Goal: Transaction & Acquisition: Purchase product/service

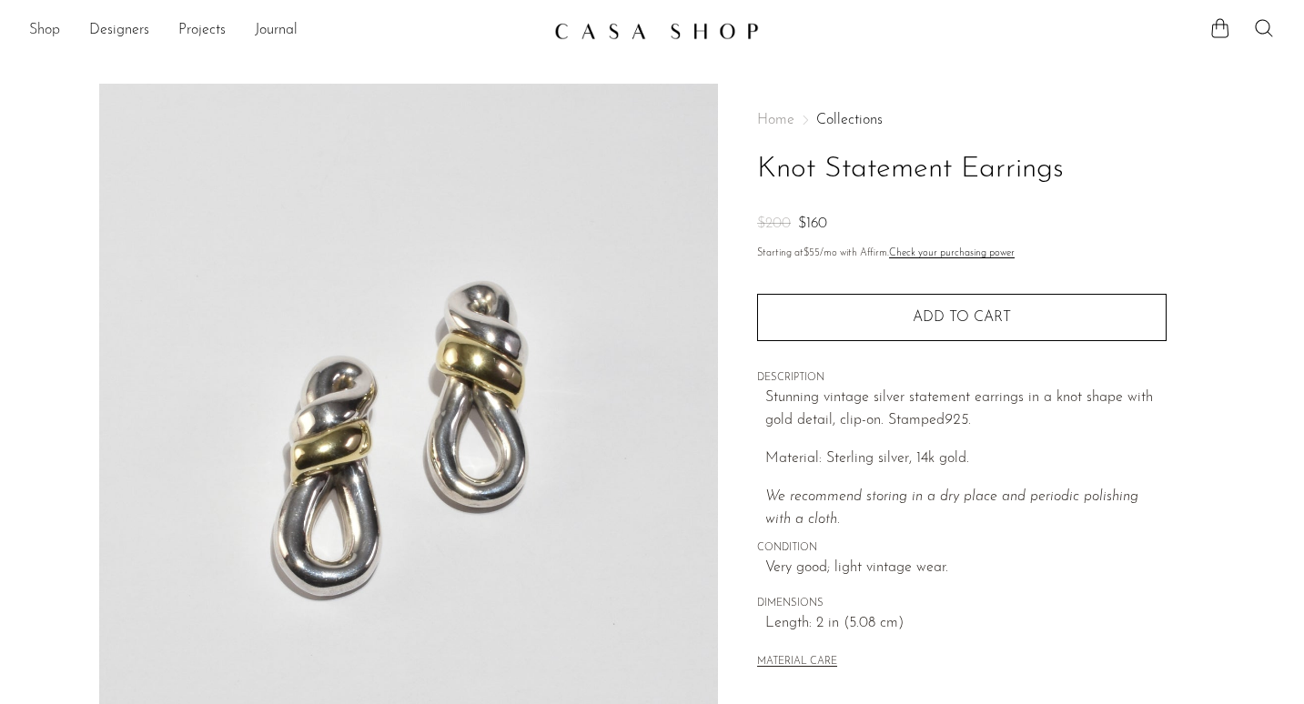
click at [40, 29] on link "Shop" at bounding box center [44, 31] width 31 height 24
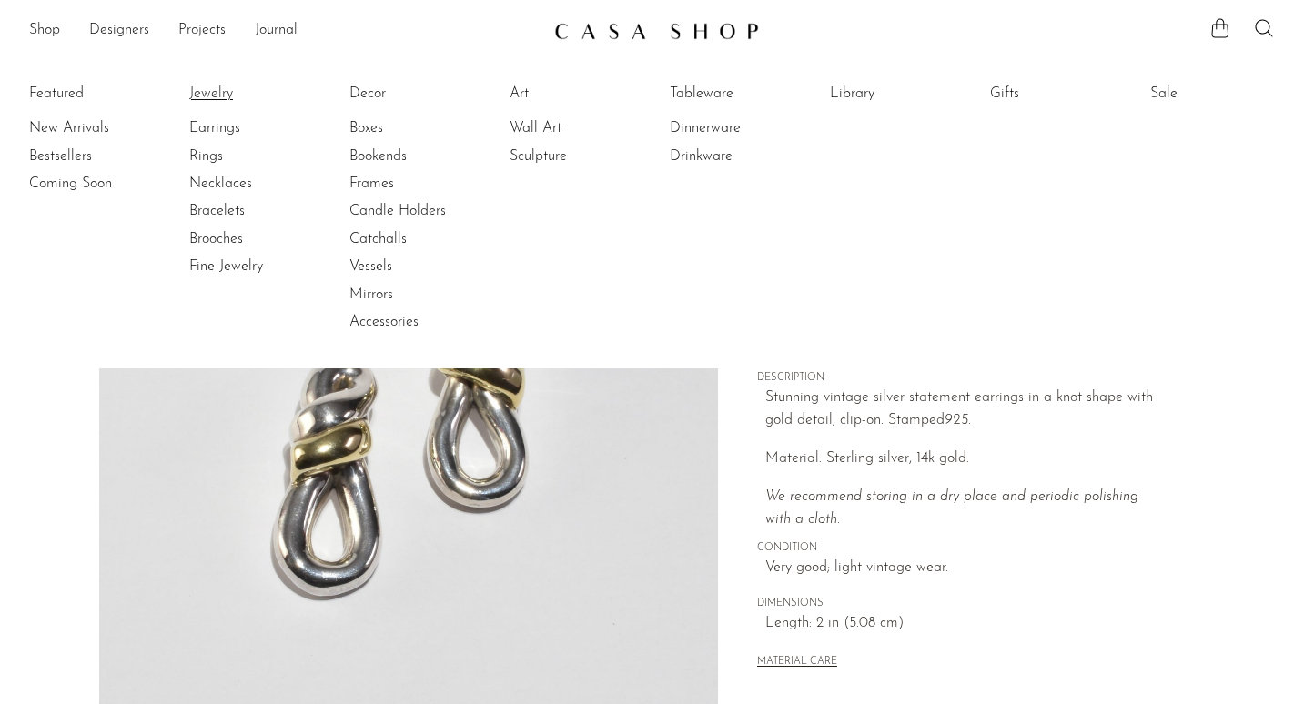
click at [206, 97] on link "Jewelry" at bounding box center [257, 94] width 137 height 20
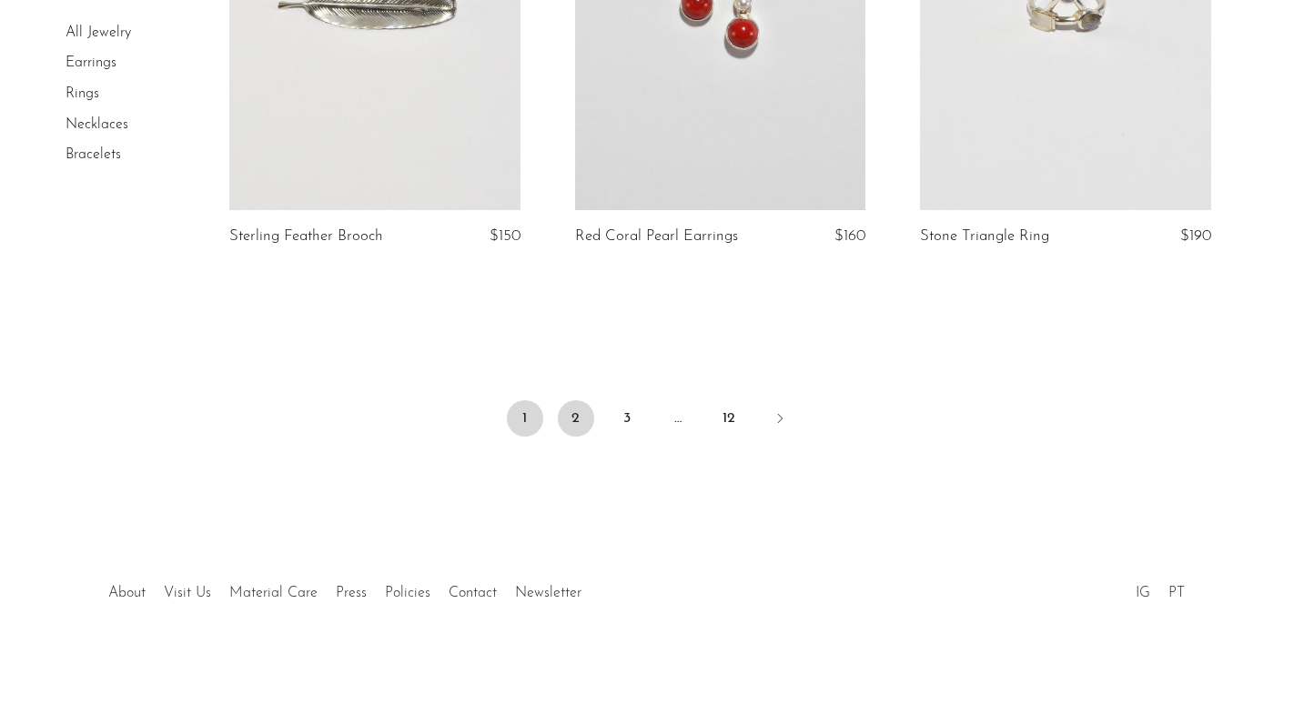
scroll to position [4724, 0]
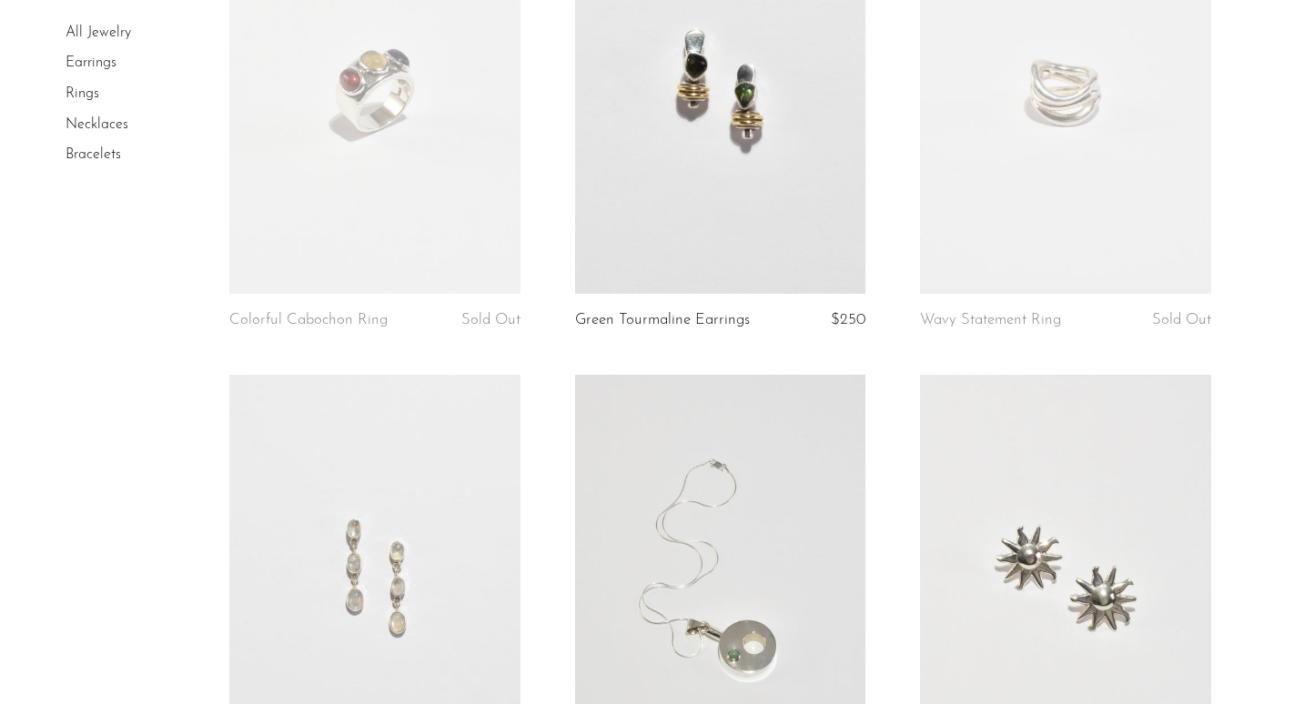
click at [75, 70] on li "Earrings" at bounding box center [134, 64] width 137 height 31
click at [78, 62] on link "Earrings" at bounding box center [91, 63] width 51 height 15
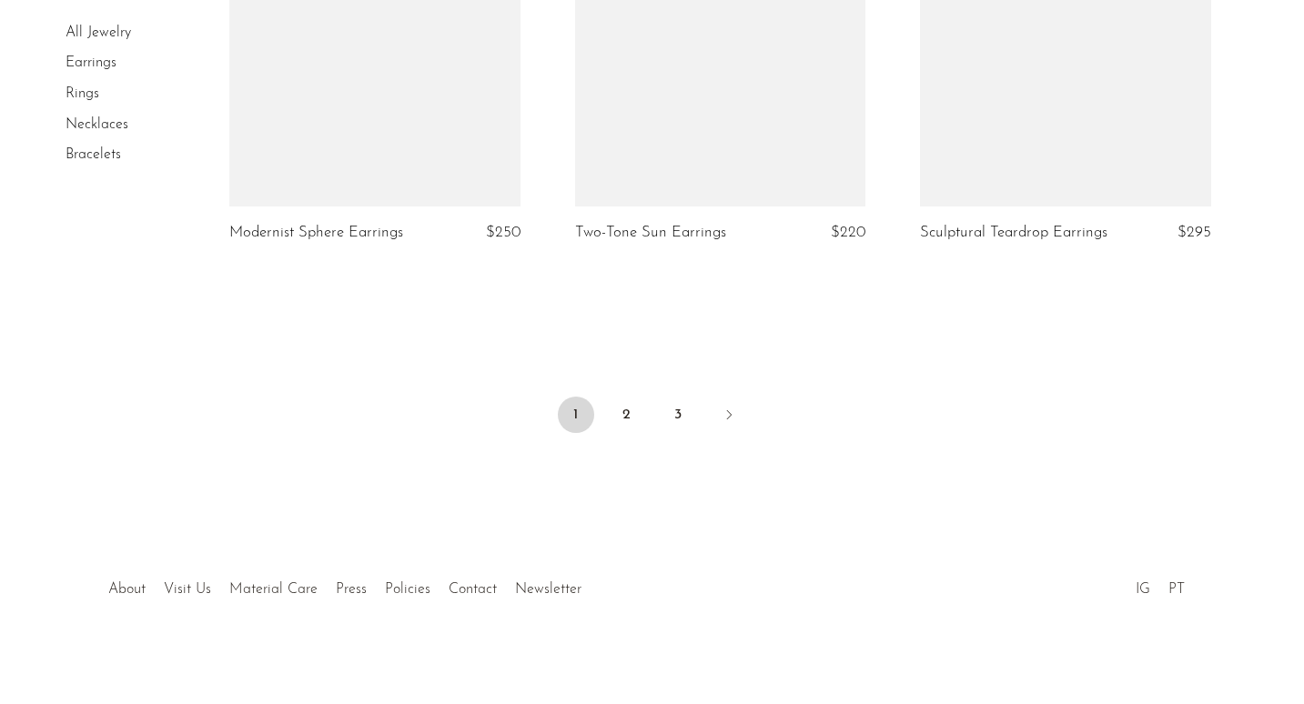
scroll to position [5803, 0]
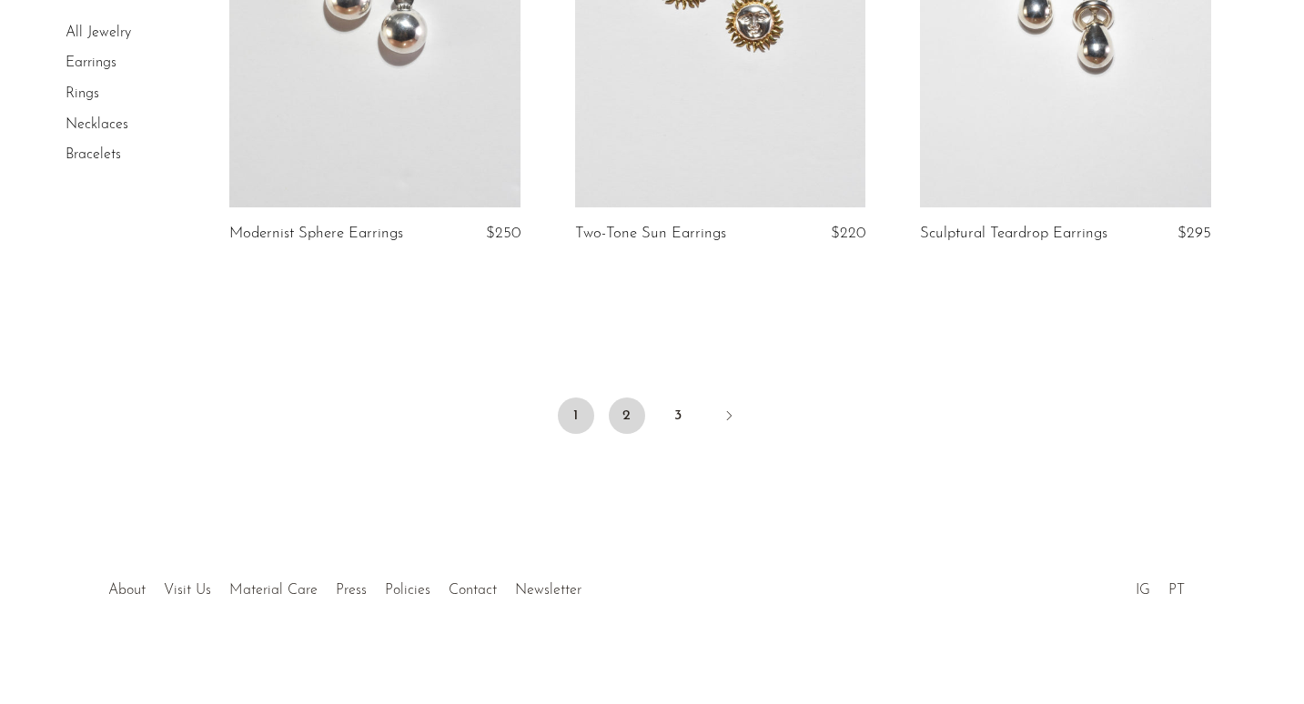
click at [621, 407] on link "2" at bounding box center [627, 416] width 36 height 36
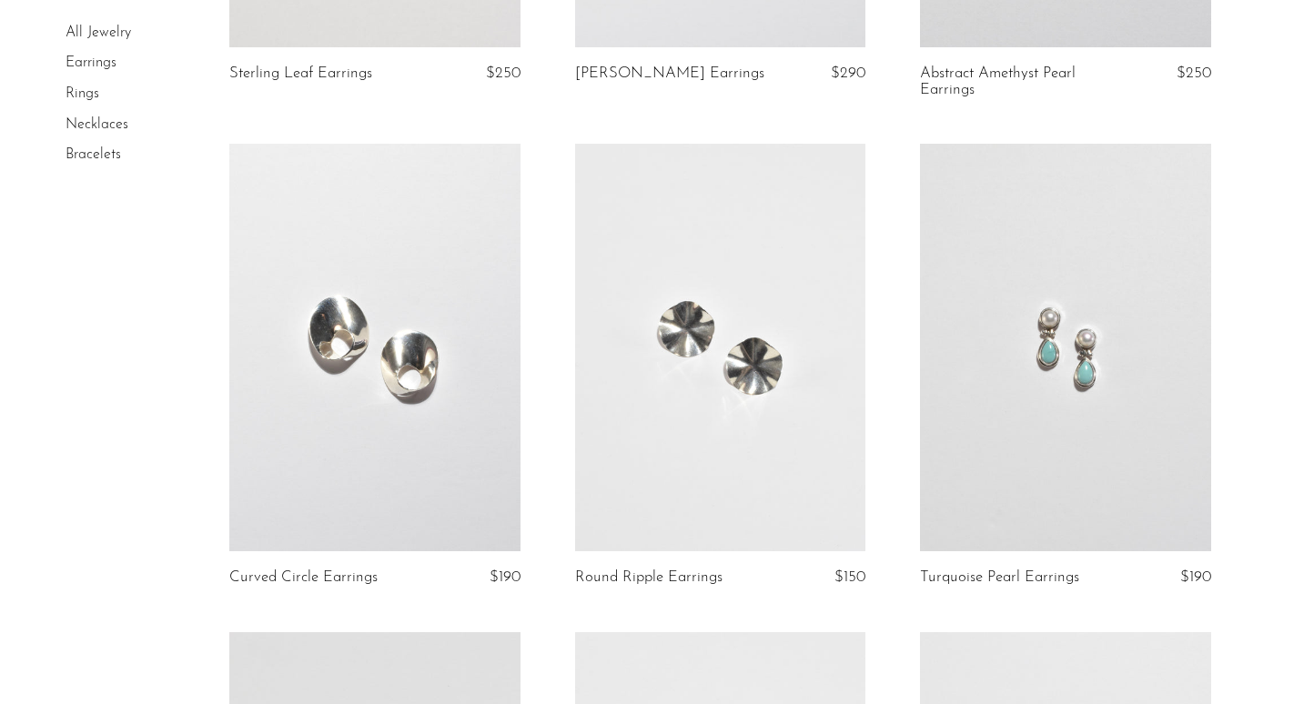
scroll to position [533, 0]
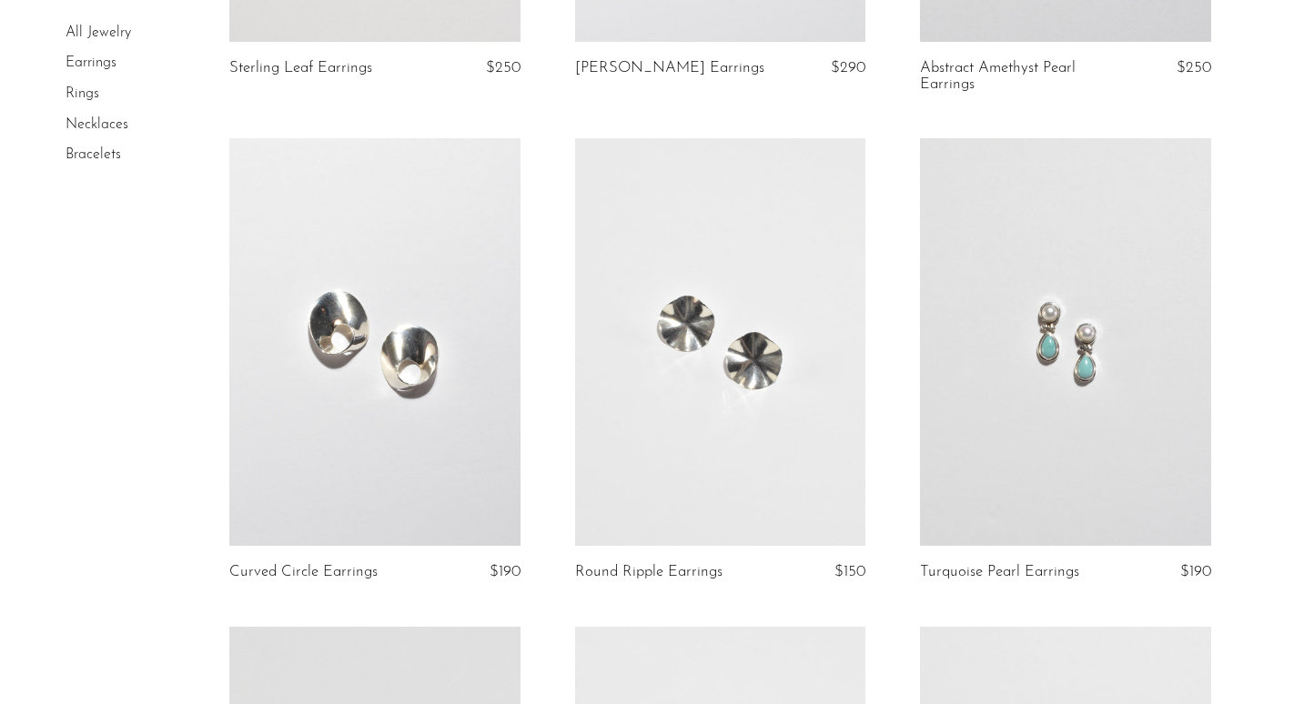
click at [428, 461] on link at bounding box center [374, 342] width 291 height 408
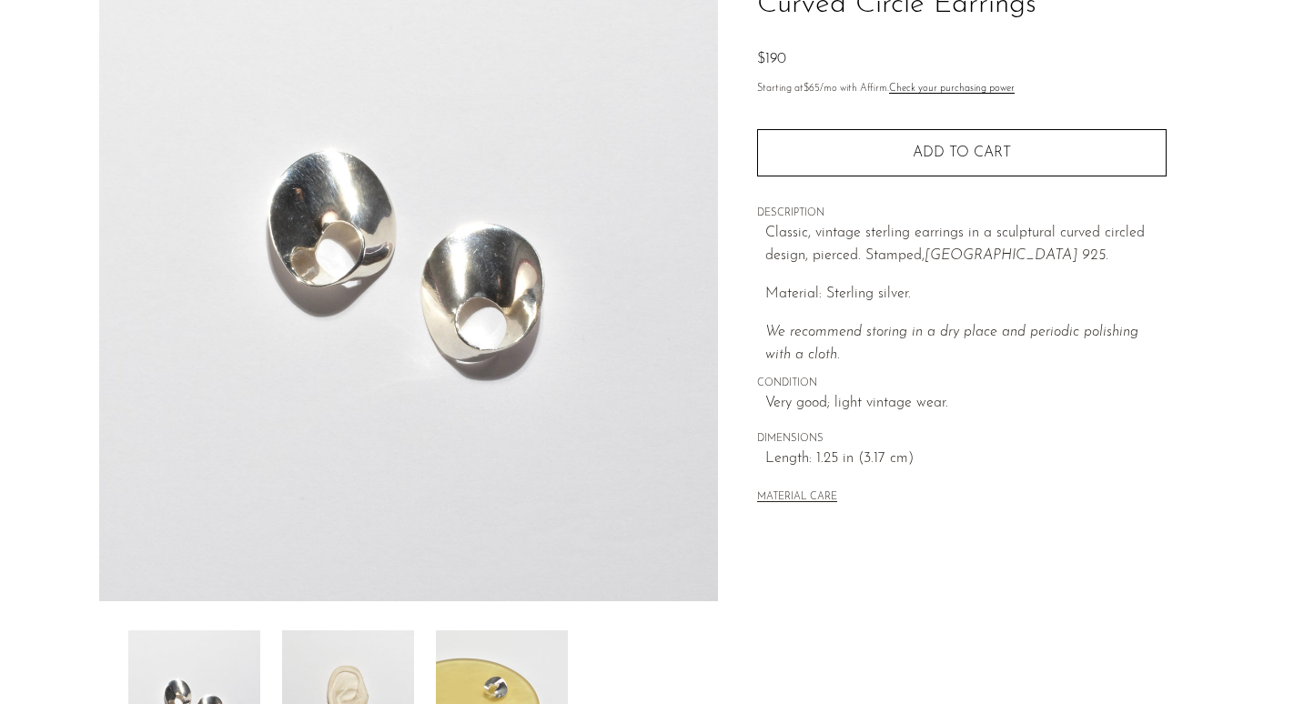
scroll to position [481, 0]
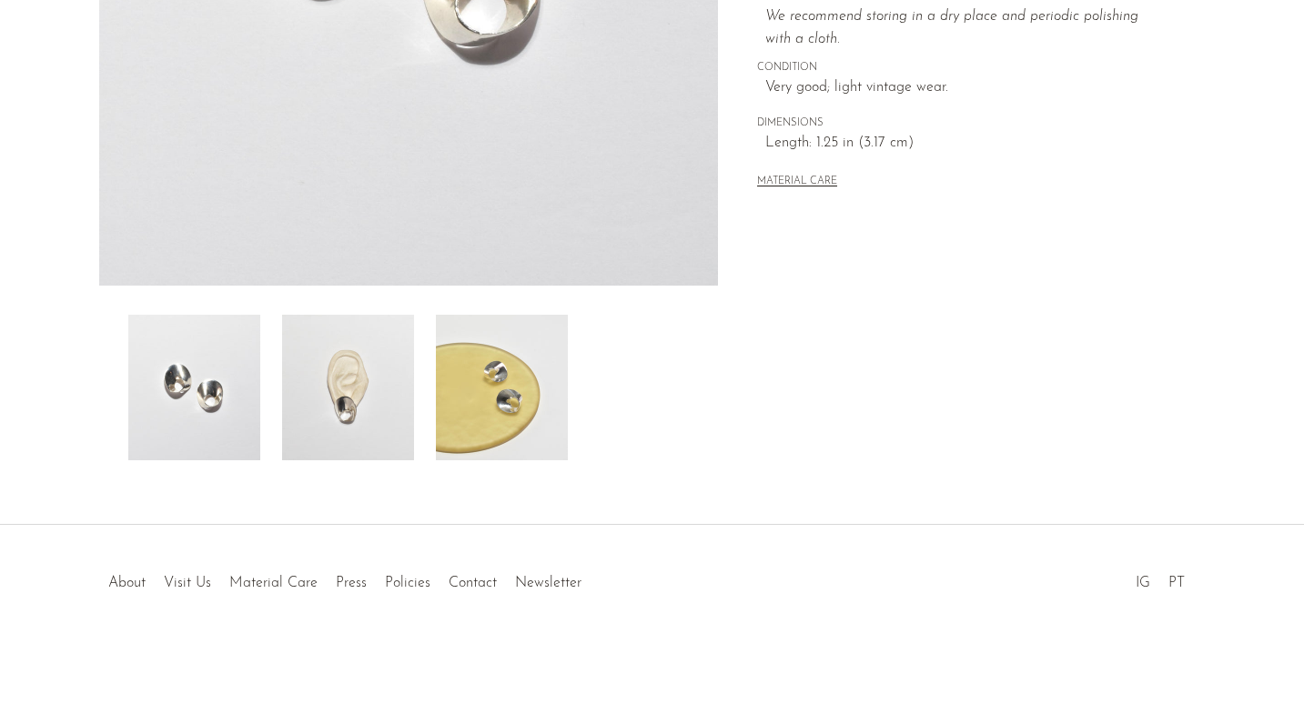
click at [358, 399] on img at bounding box center [348, 388] width 132 height 146
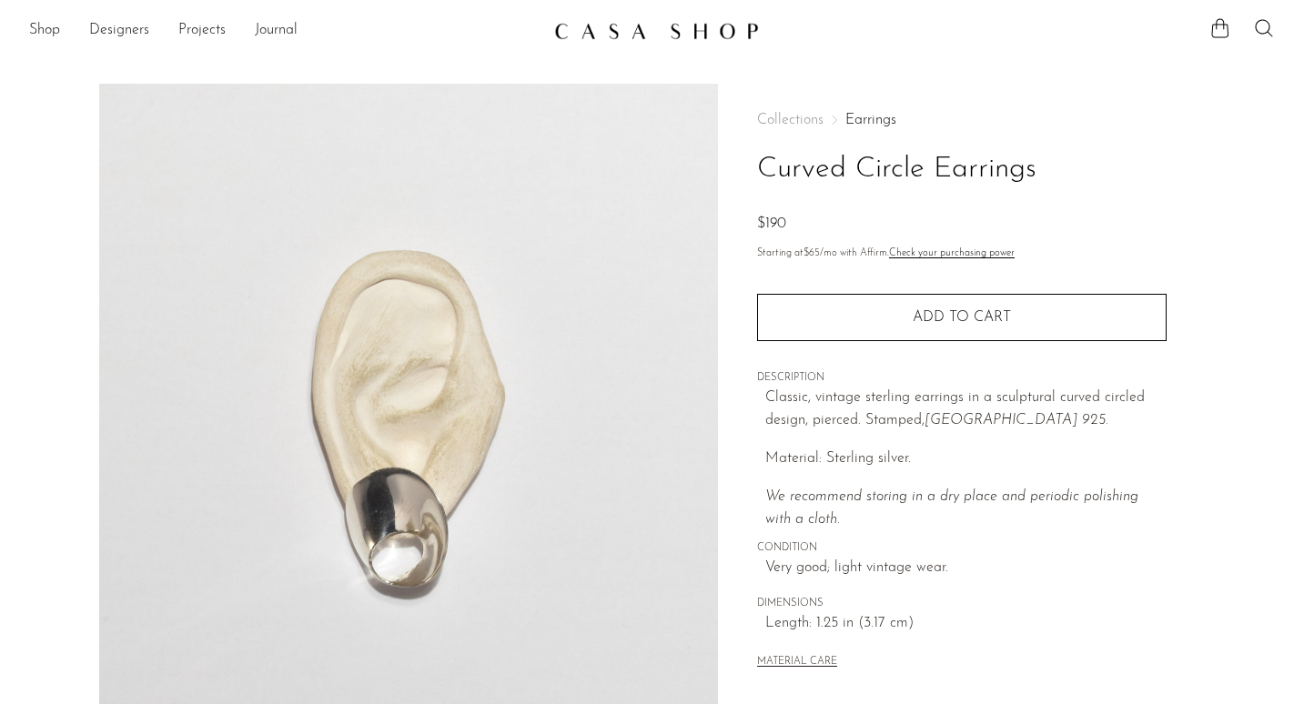
scroll to position [0, 0]
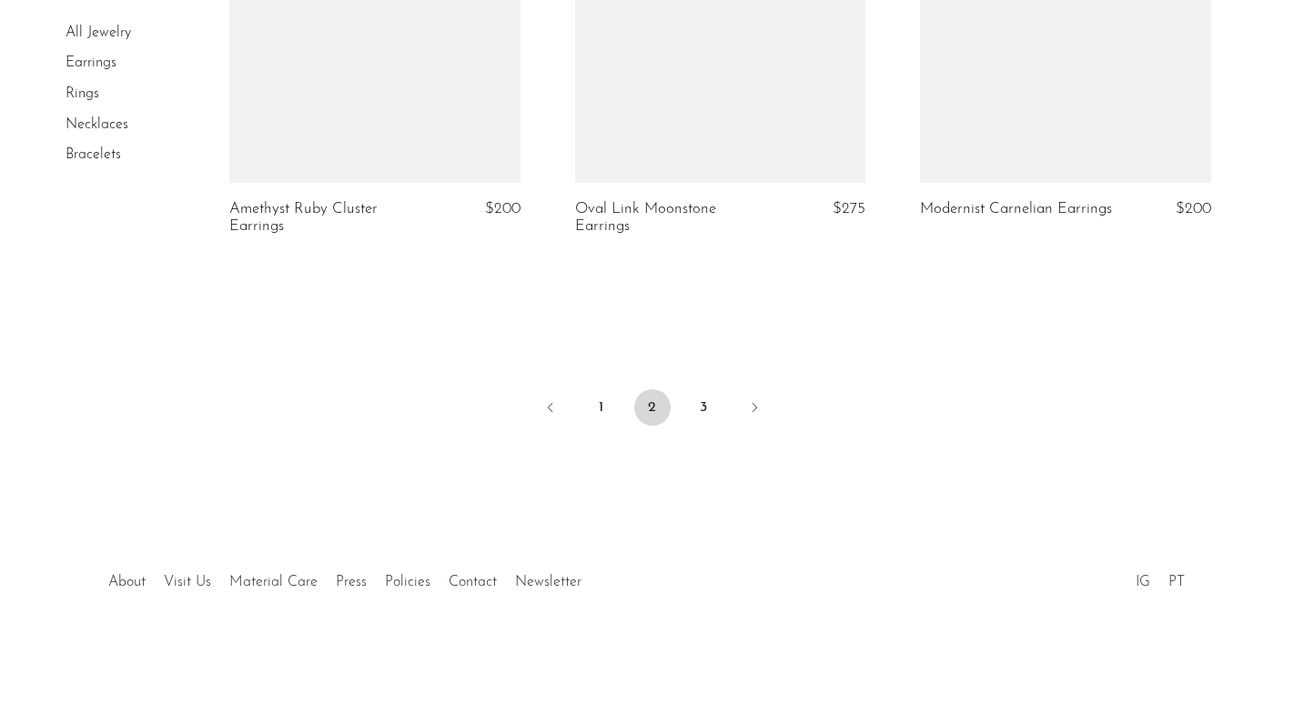
scroll to position [5872, 0]
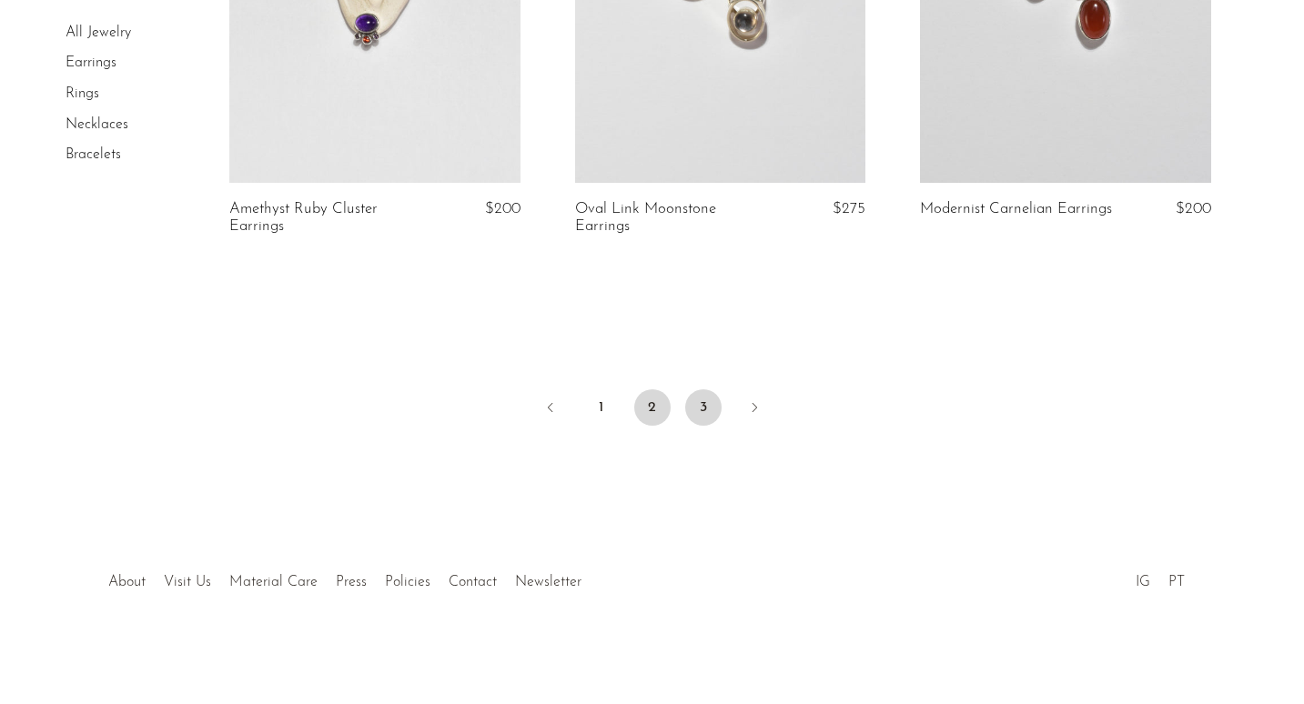
click at [706, 403] on link "3" at bounding box center [703, 408] width 36 height 36
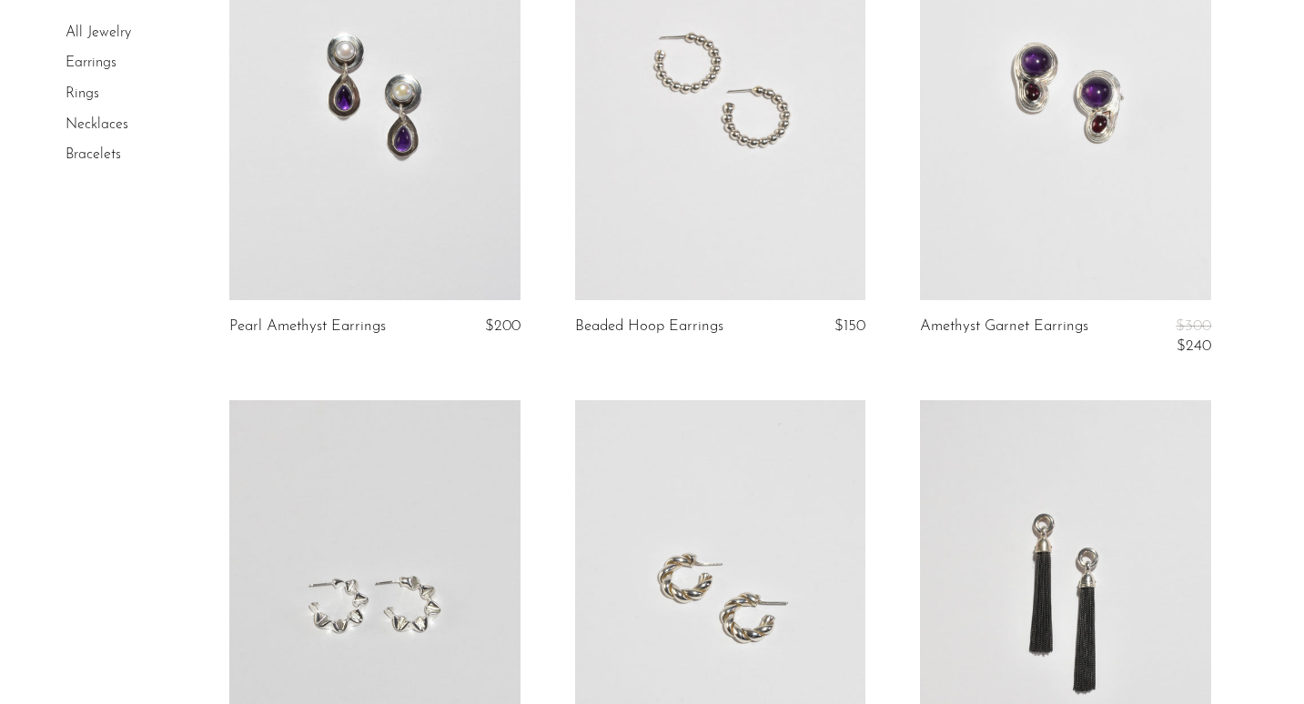
scroll to position [527, 0]
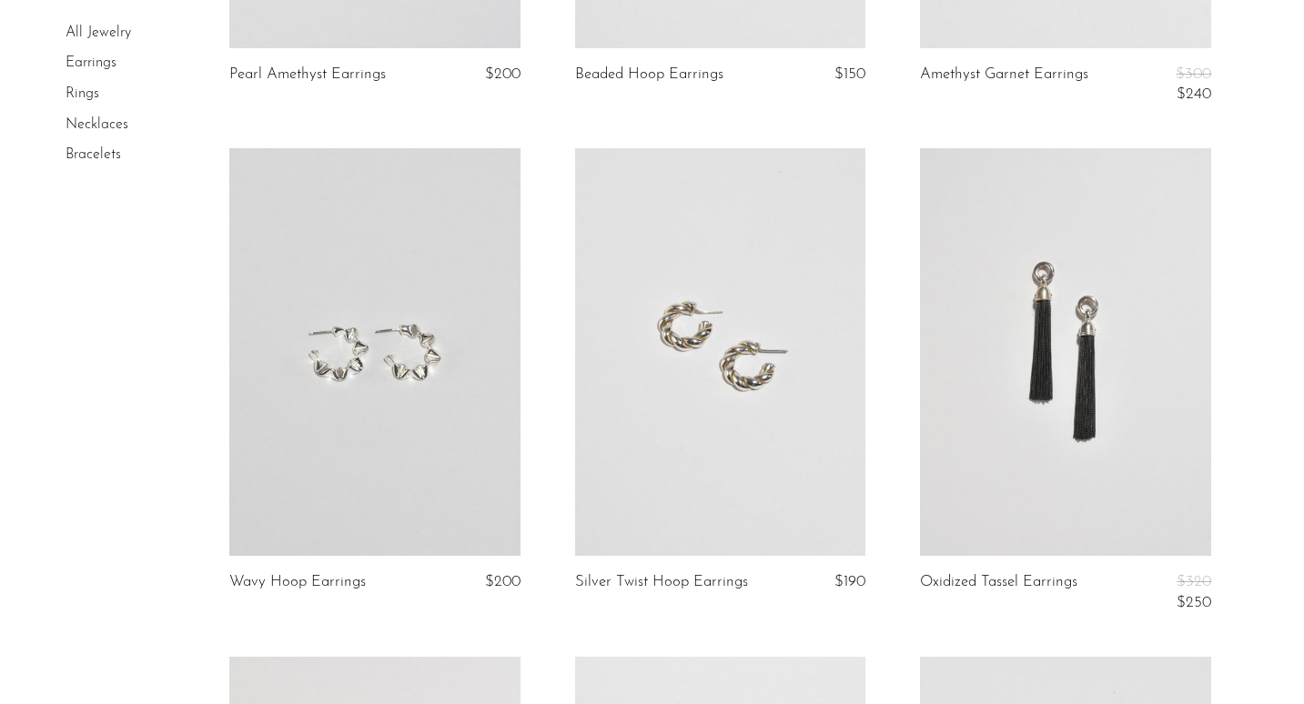
click at [705, 406] on link at bounding box center [720, 352] width 291 height 408
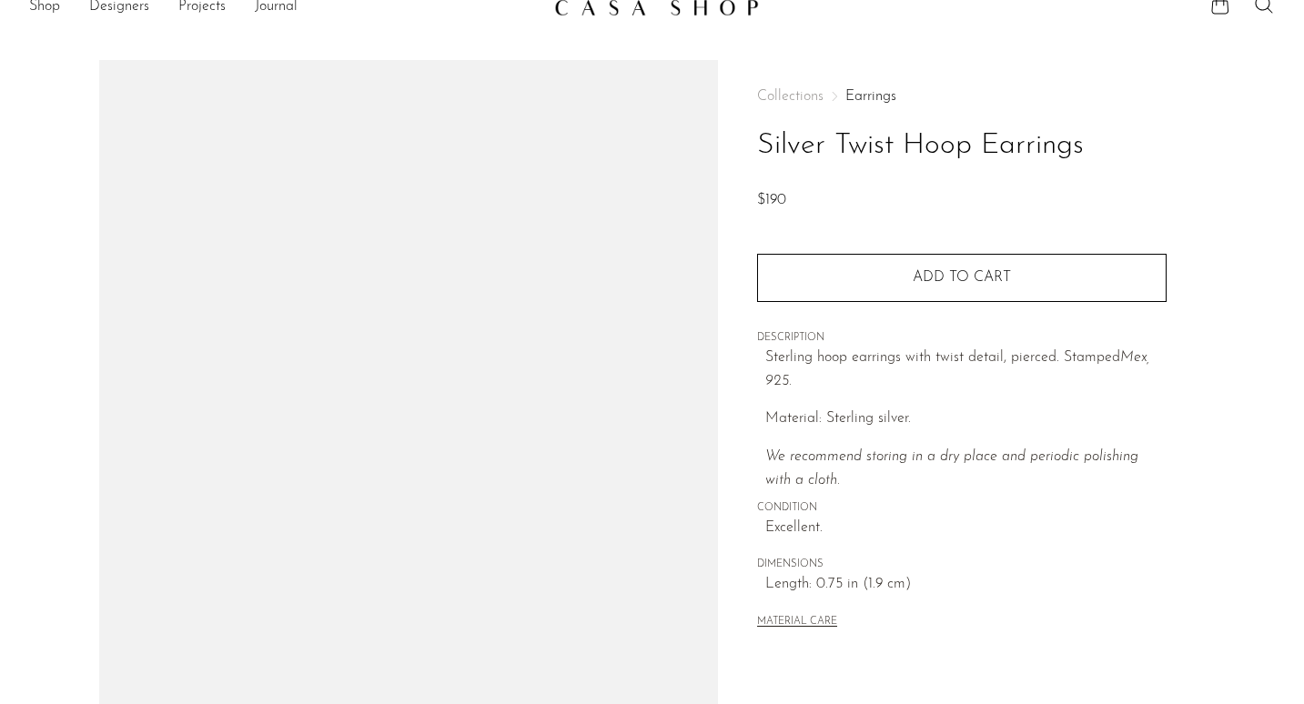
scroll to position [481, 0]
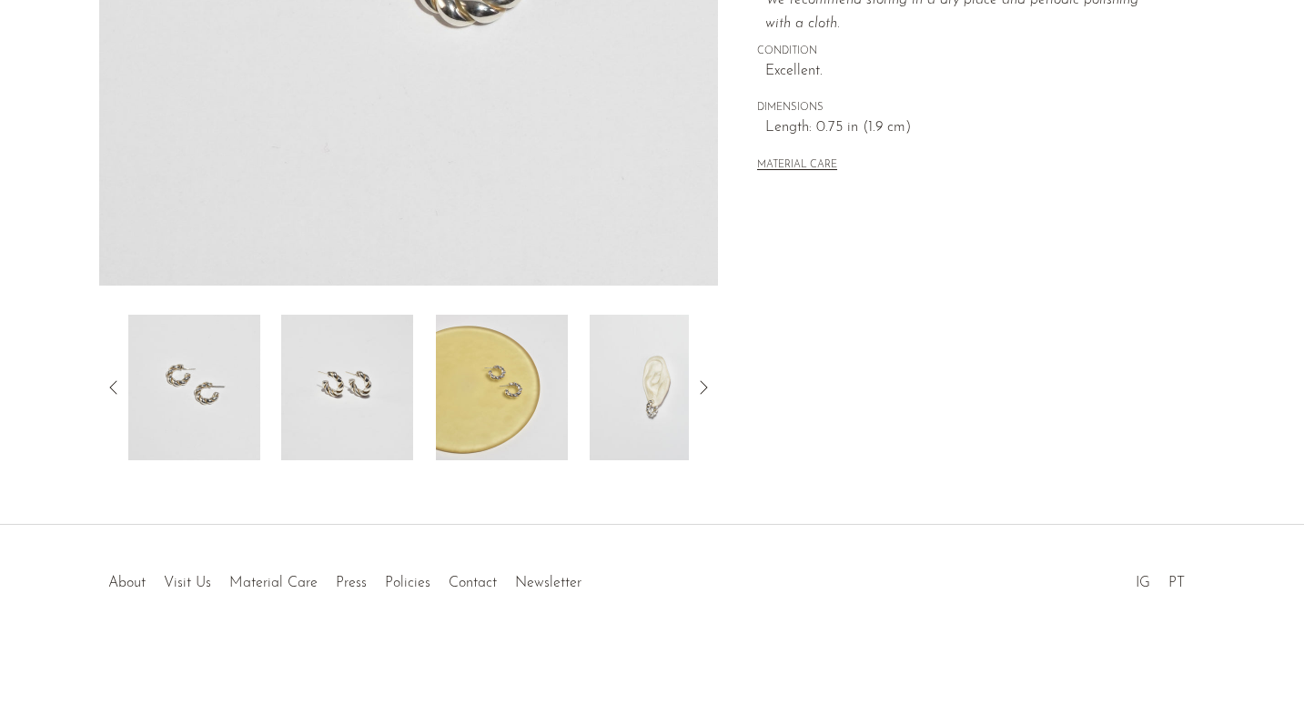
click at [619, 385] on img at bounding box center [656, 388] width 132 height 146
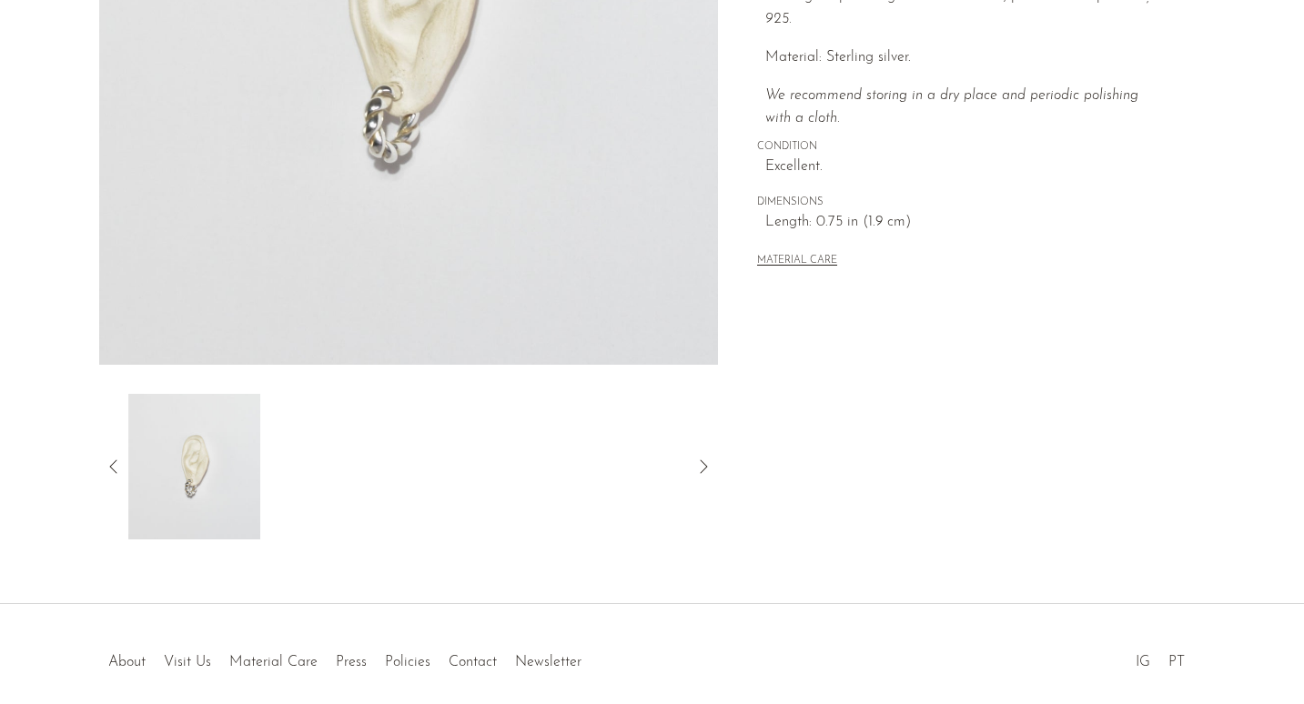
scroll to position [367, 0]
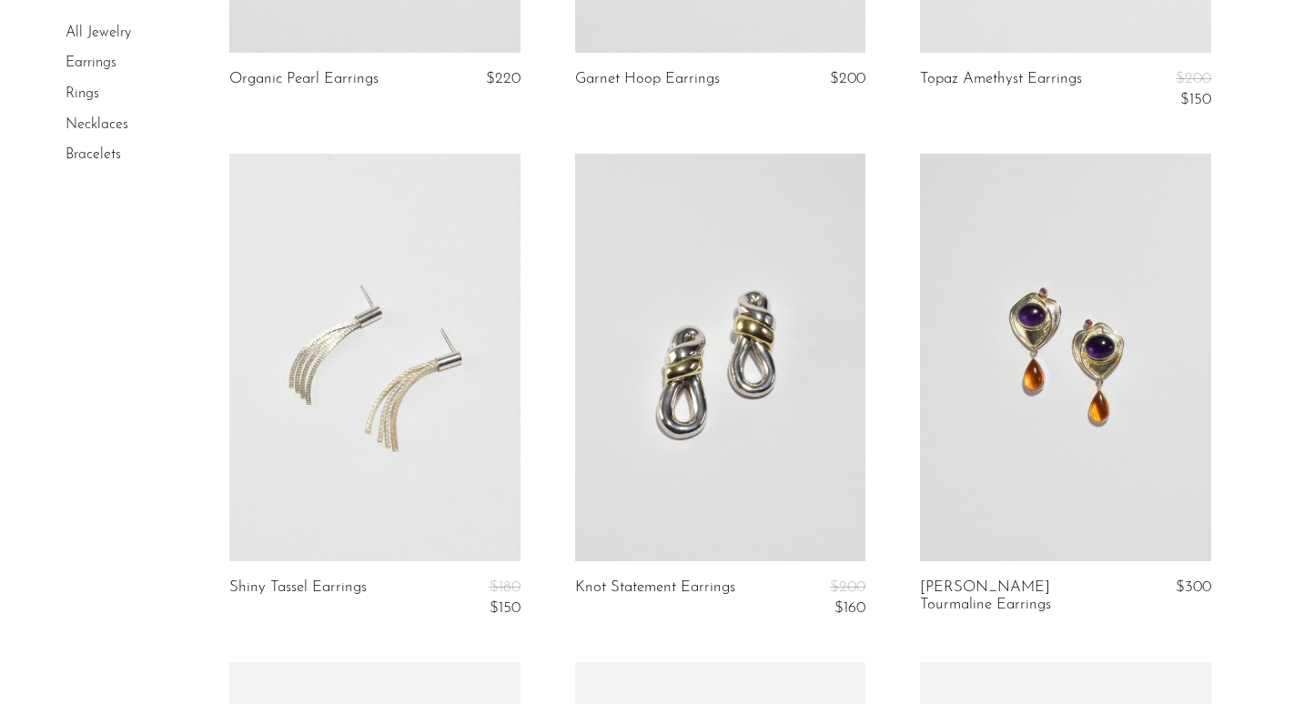
scroll to position [2639, 0]
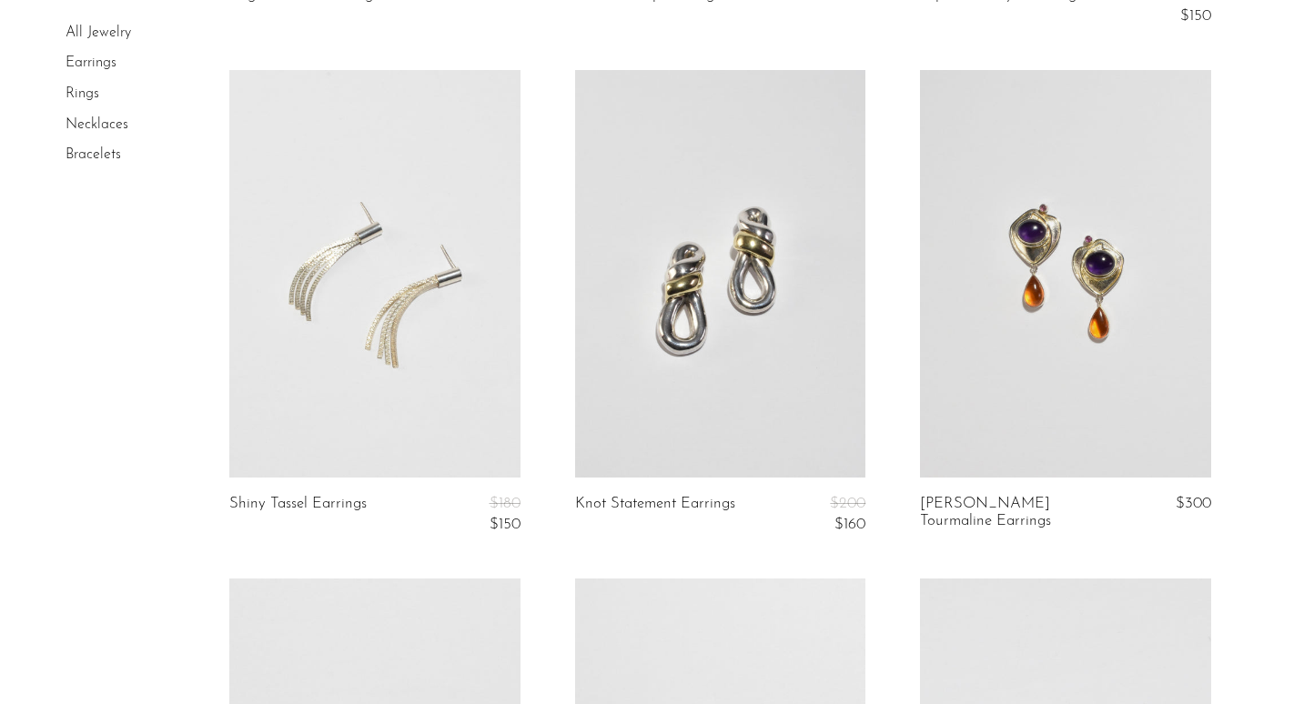
click at [637, 302] on link at bounding box center [720, 274] width 291 height 408
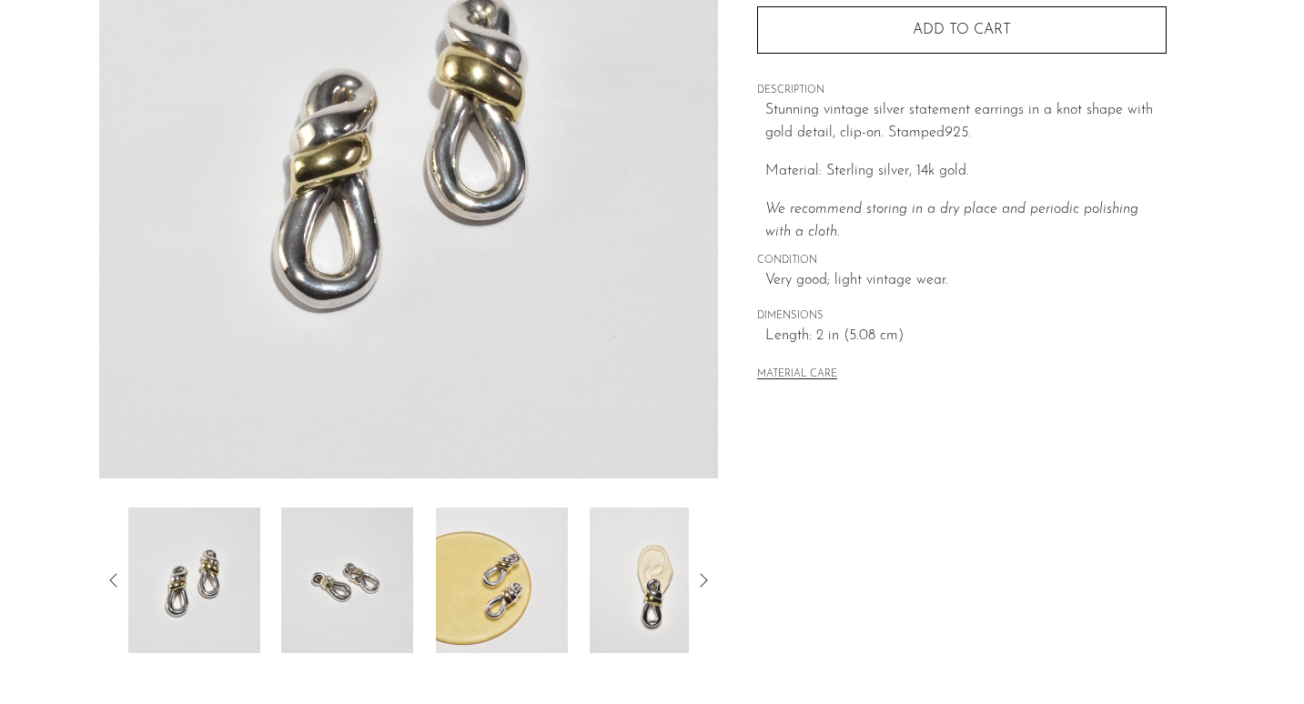
scroll to position [309, 0]
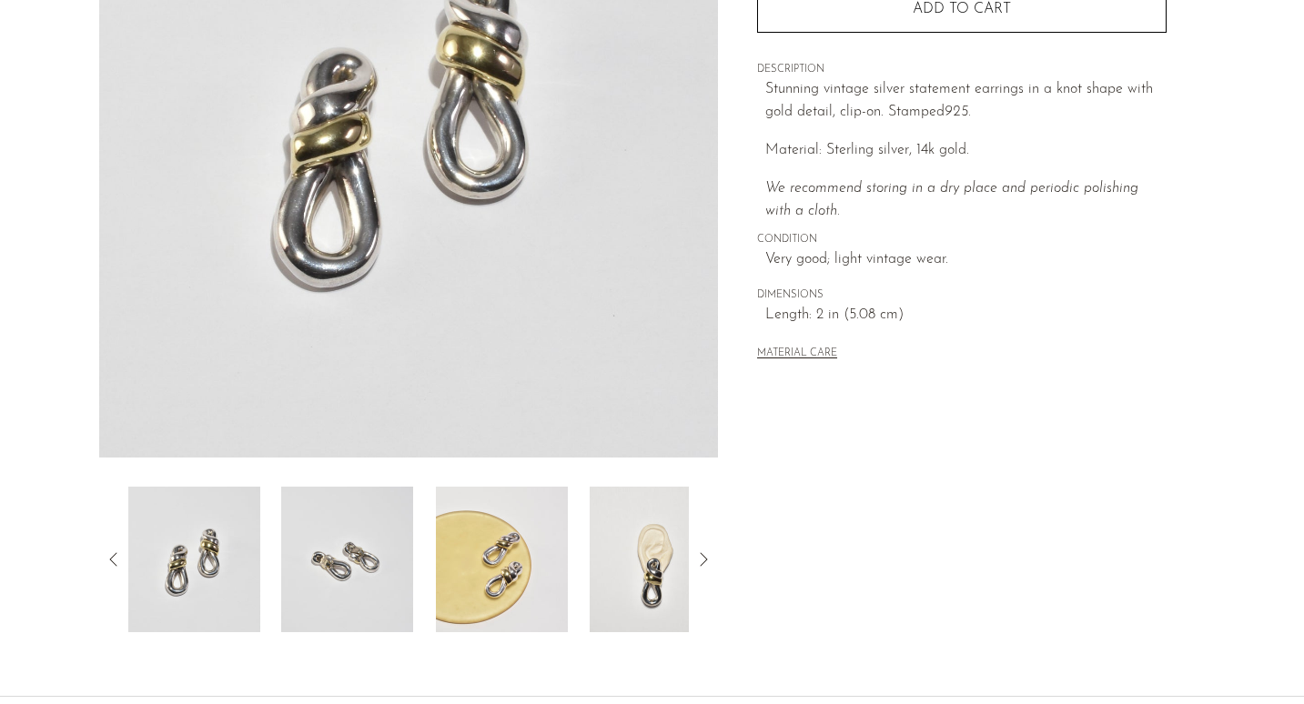
click at [607, 565] on img at bounding box center [656, 560] width 132 height 146
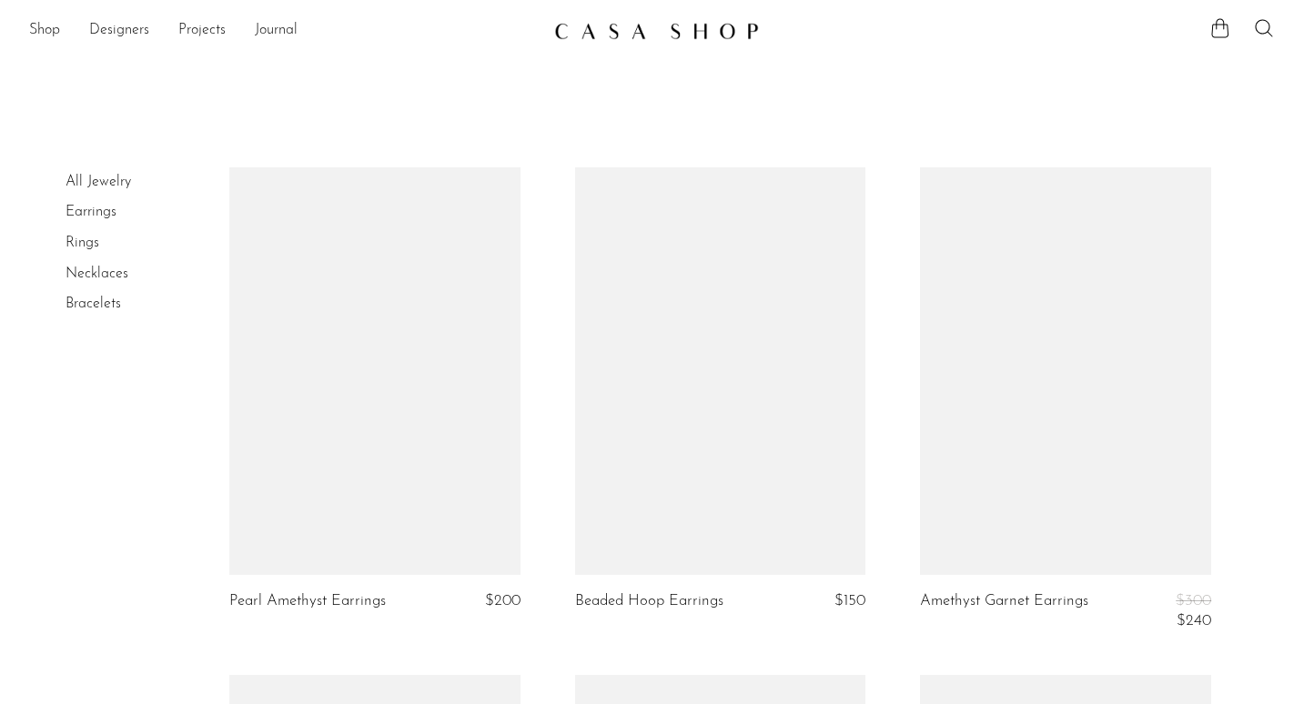
scroll to position [2639, 0]
